Goal: Check status: Check status

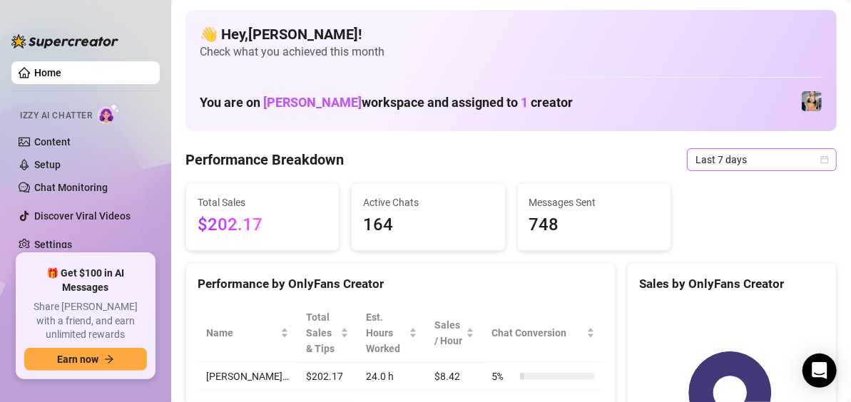
click at [799, 164] on span "Last 7 days" at bounding box center [761, 159] width 133 height 21
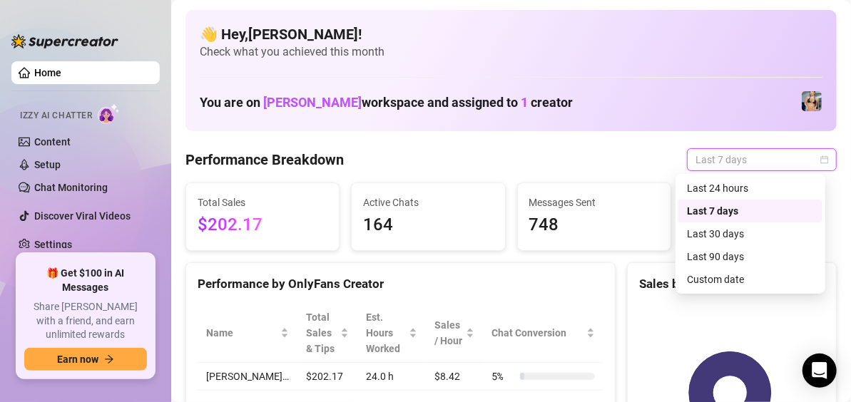
click at [753, 281] on div "Custom date" at bounding box center [750, 280] width 127 height 16
